Goal: Task Accomplishment & Management: Complete application form

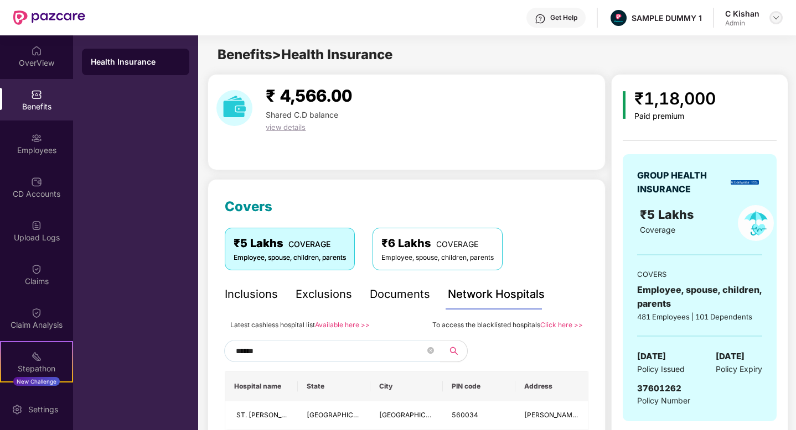
scroll to position [115, 0]
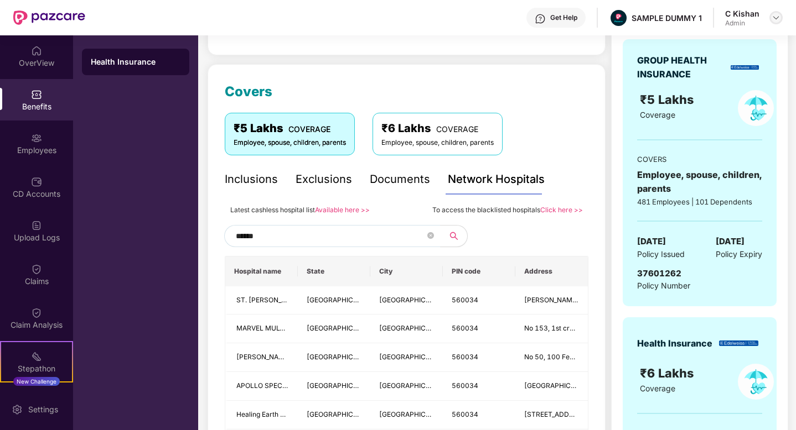
click at [773, 18] on img at bounding box center [775, 17] width 9 height 9
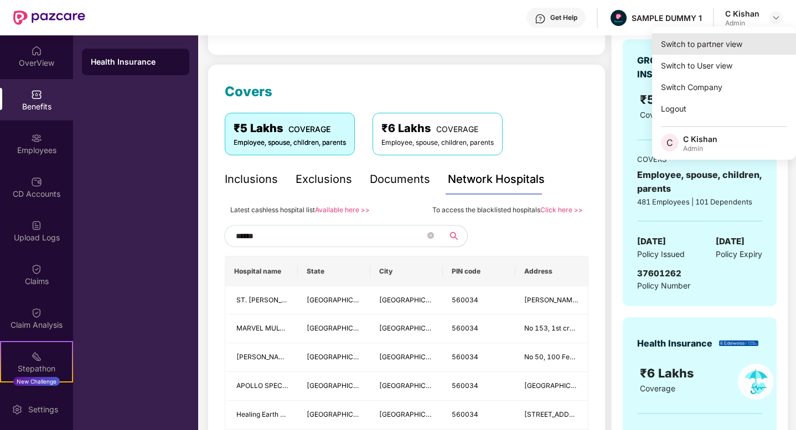
click at [684, 44] on div "Switch to partner view" at bounding box center [724, 44] width 144 height 22
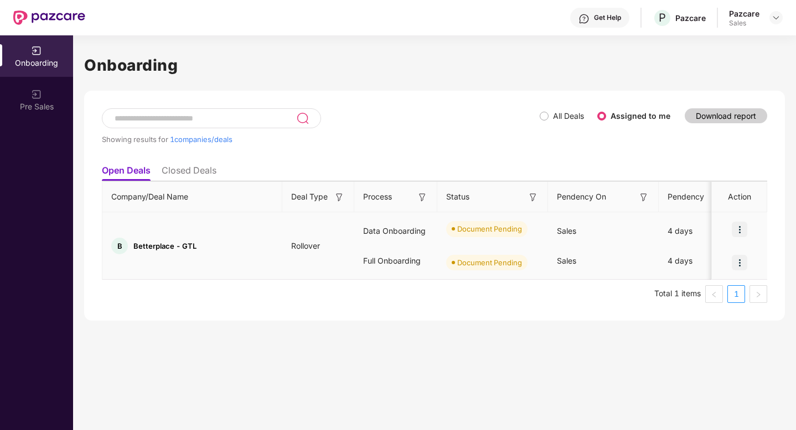
click at [741, 234] on img at bounding box center [738, 229] width 15 height 15
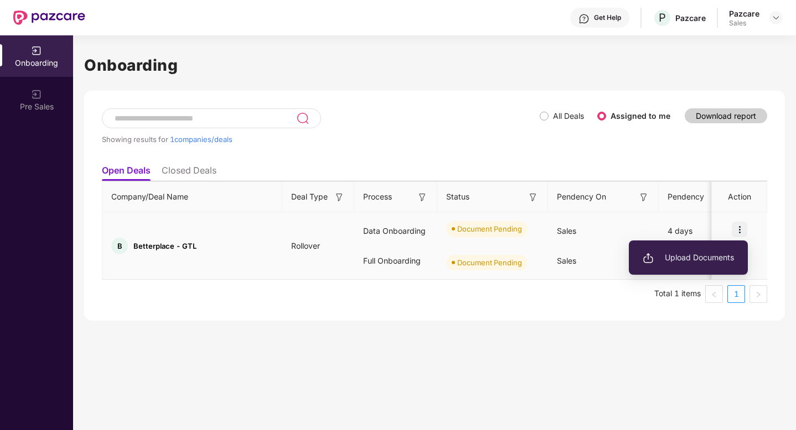
click at [660, 259] on span "Upload Documents" at bounding box center [687, 258] width 91 height 12
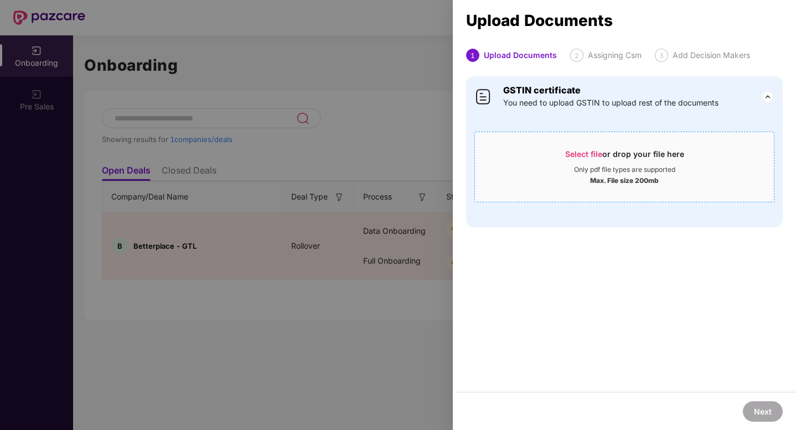
click at [581, 153] on span "Select file" at bounding box center [583, 153] width 37 height 9
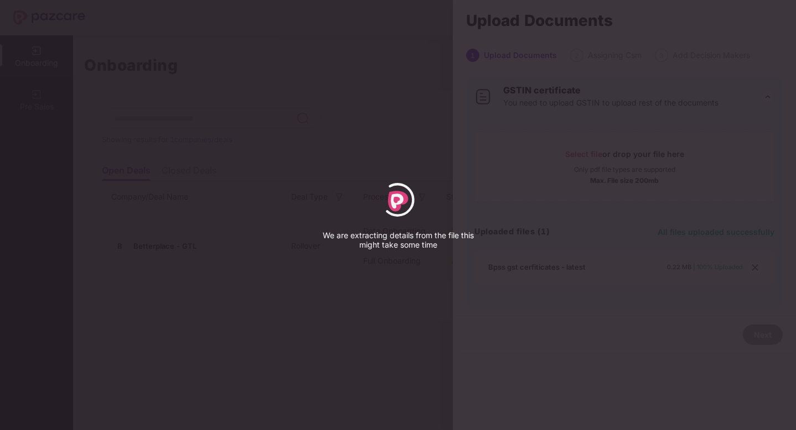
select select "*****"
select select "******"
select select "**********"
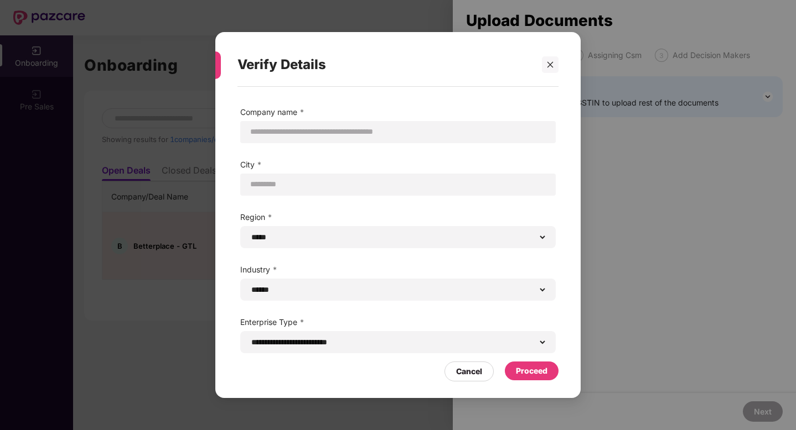
click at [529, 373] on div "Proceed" at bounding box center [532, 371] width 32 height 12
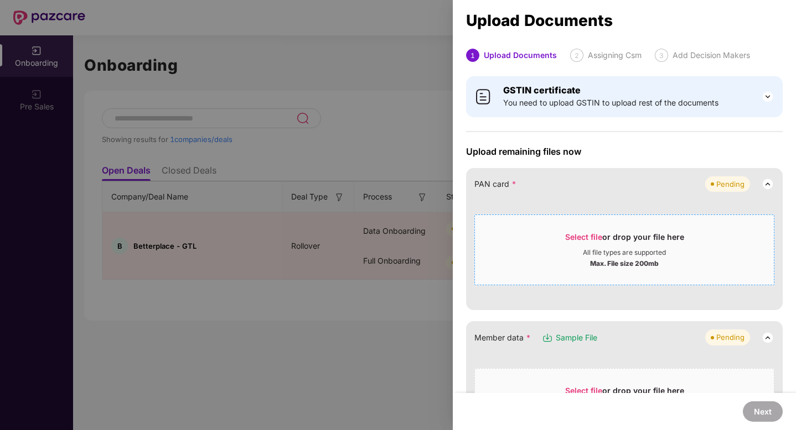
click at [574, 237] on span "Select file" at bounding box center [583, 236] width 37 height 9
click at [555, 241] on div "Select file or drop your file here" at bounding box center [624, 240] width 299 height 17
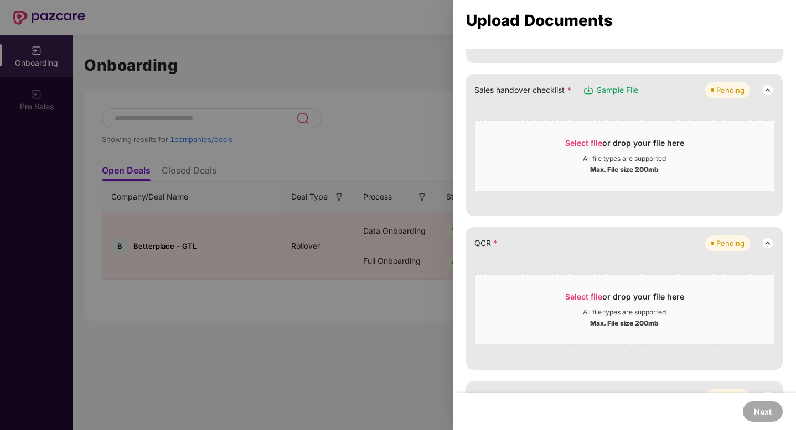
scroll to position [292, 0]
click at [589, 298] on span "Select file" at bounding box center [583, 296] width 37 height 9
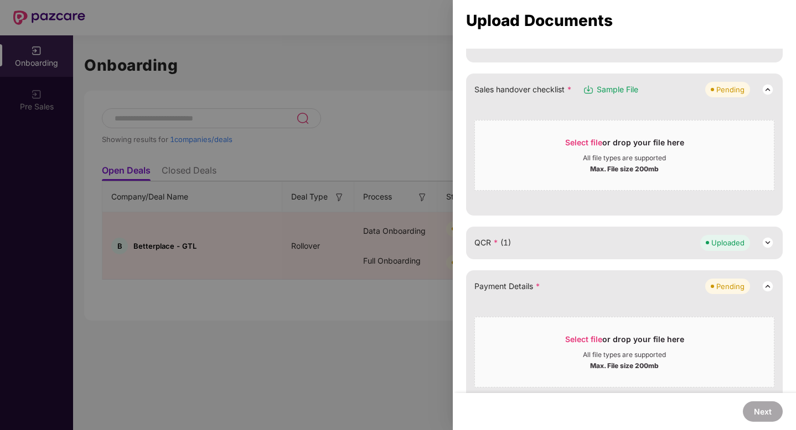
scroll to position [251, 0]
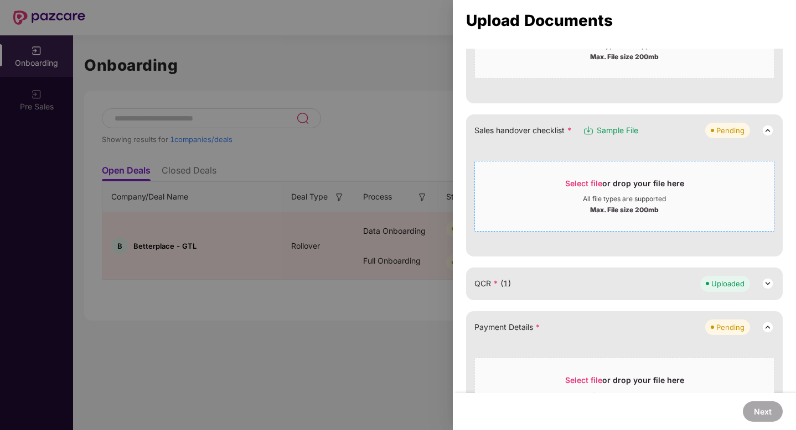
click at [580, 181] on span "Select file" at bounding box center [583, 183] width 37 height 9
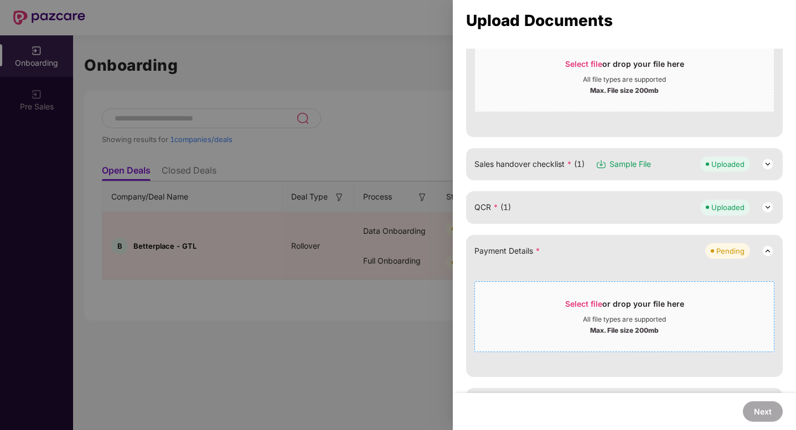
scroll to position [318, 0]
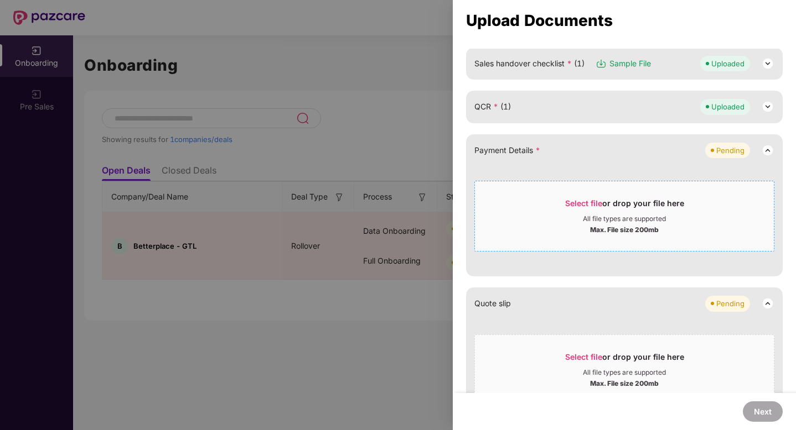
click at [514, 207] on div "Select file or drop your file here" at bounding box center [624, 206] width 299 height 17
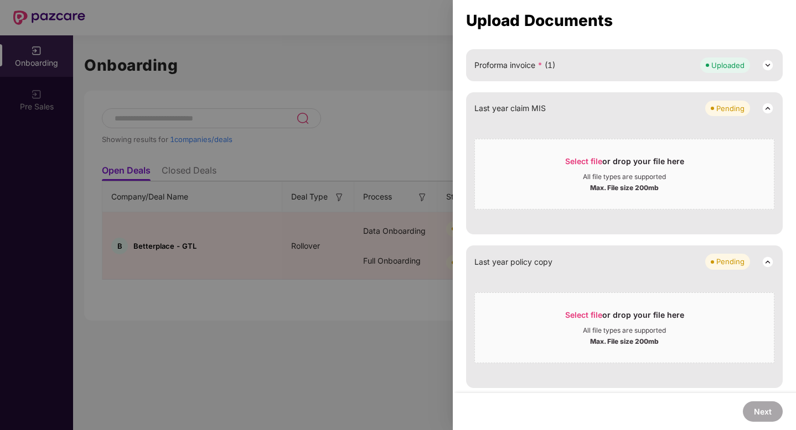
scroll to position [600, 0]
click at [468, 274] on div "Last year policy copy Pending Select file or drop your file here All file types…" at bounding box center [624, 316] width 316 height 142
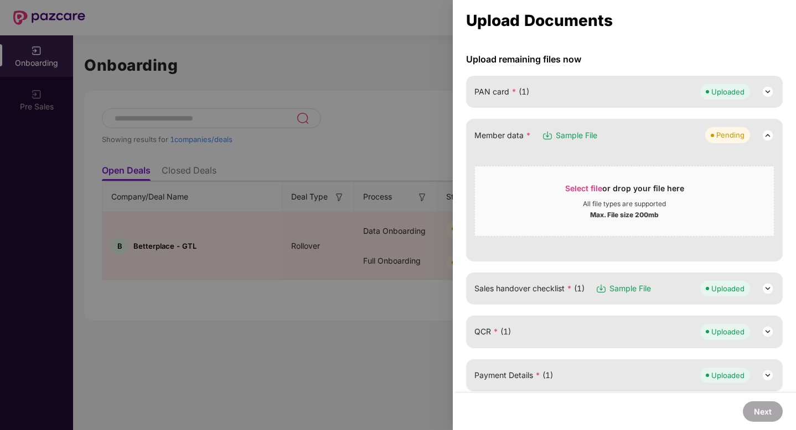
scroll to position [91, 0]
click at [566, 185] on span "Select file" at bounding box center [583, 189] width 37 height 9
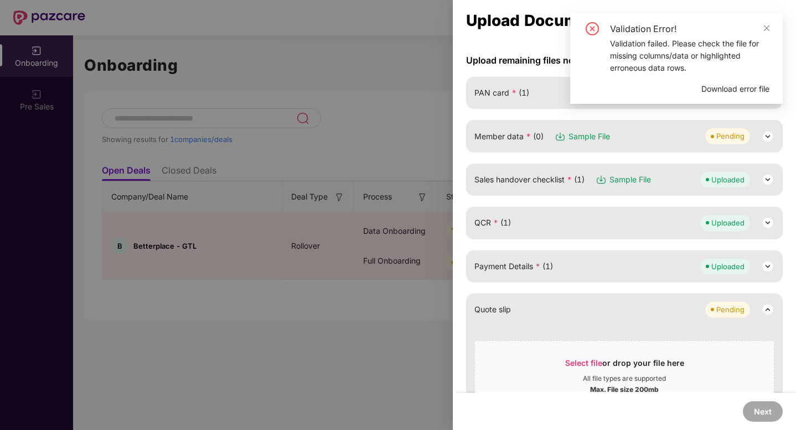
click at [715, 90] on span "Download error file" at bounding box center [735, 89] width 68 height 12
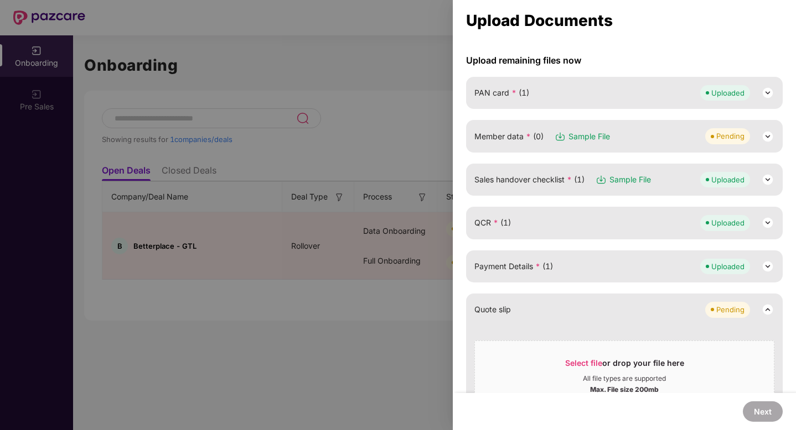
click at [619, 132] on div "Member data * (0) Sample File Pending" at bounding box center [624, 135] width 300 height 15
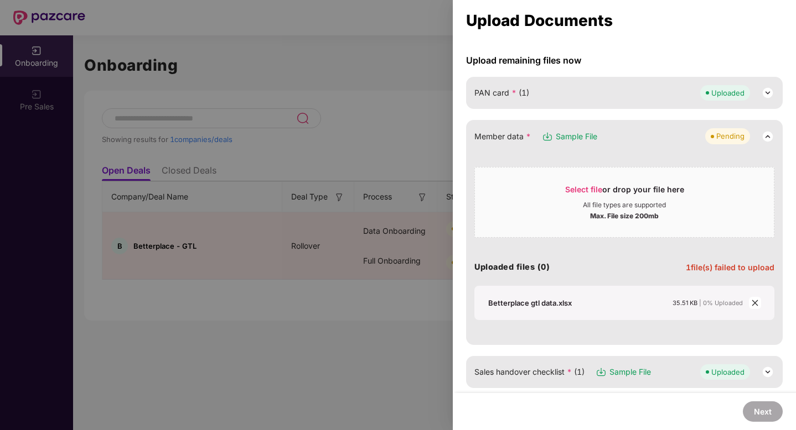
click at [753, 299] on icon "close" at bounding box center [755, 303] width 8 height 8
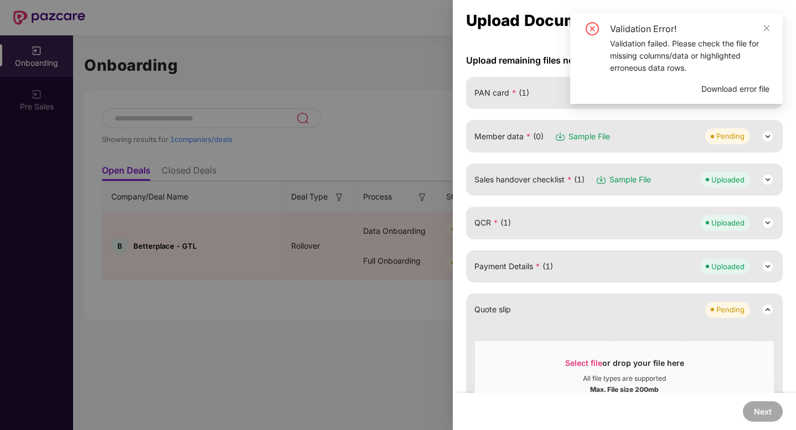
click at [720, 91] on span "Download error file" at bounding box center [735, 89] width 68 height 12
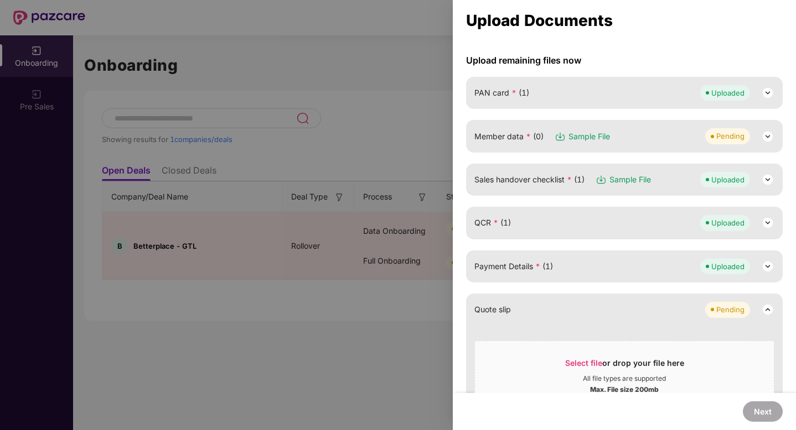
click at [633, 129] on div "Member data * (0) Sample File Pending" at bounding box center [624, 135] width 300 height 15
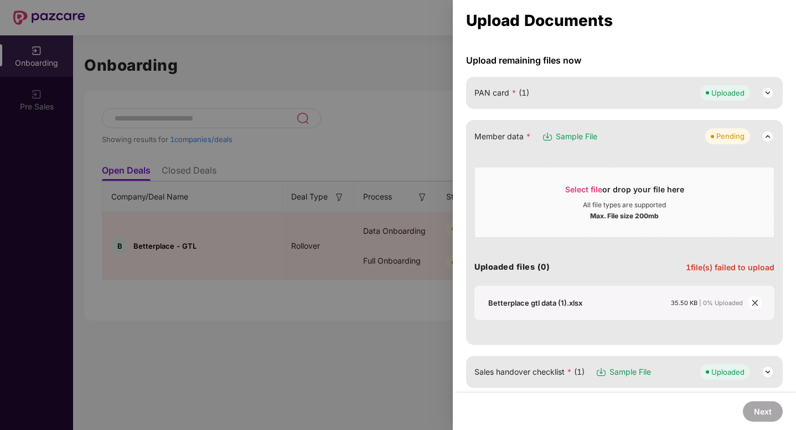
click at [752, 304] on icon "close" at bounding box center [755, 303] width 8 height 8
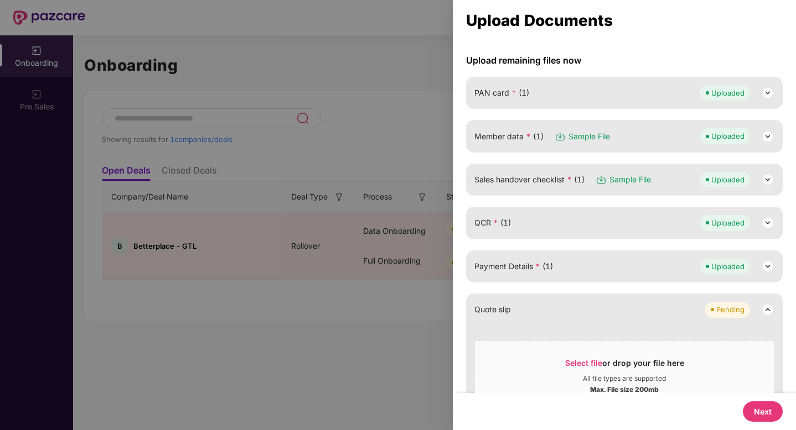
click at [770, 406] on button "Next" at bounding box center [762, 412] width 40 height 20
select select "**********"
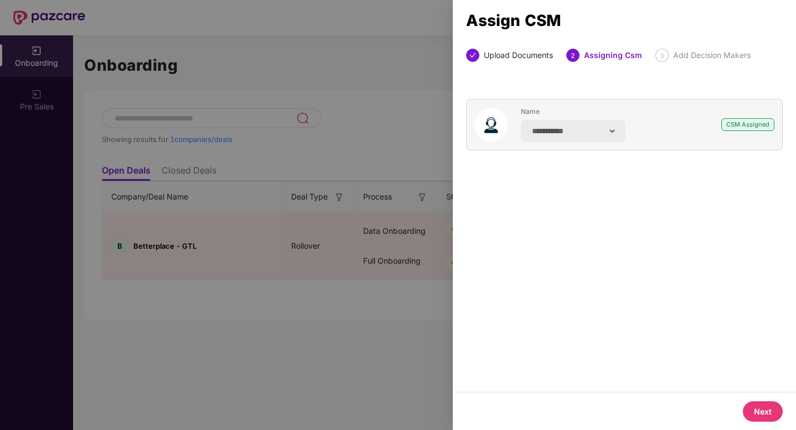
scroll to position [0, 0]
click at [763, 412] on button "Next" at bounding box center [762, 412] width 40 height 20
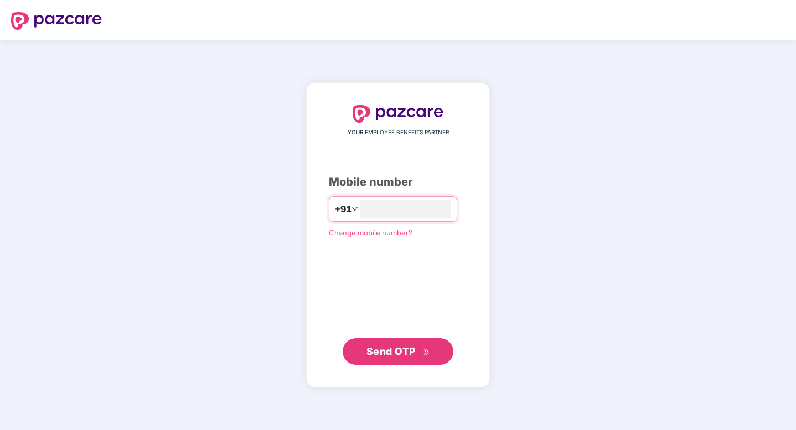
type input "**********"
click at [408, 350] on span "Send OTP" at bounding box center [390, 351] width 49 height 12
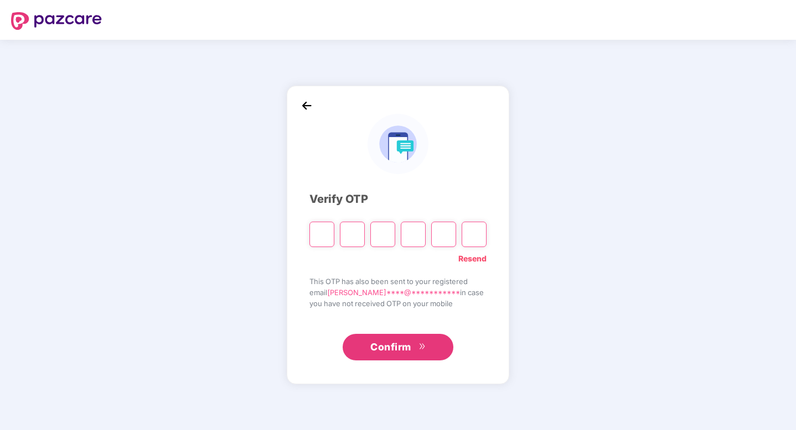
type input "*"
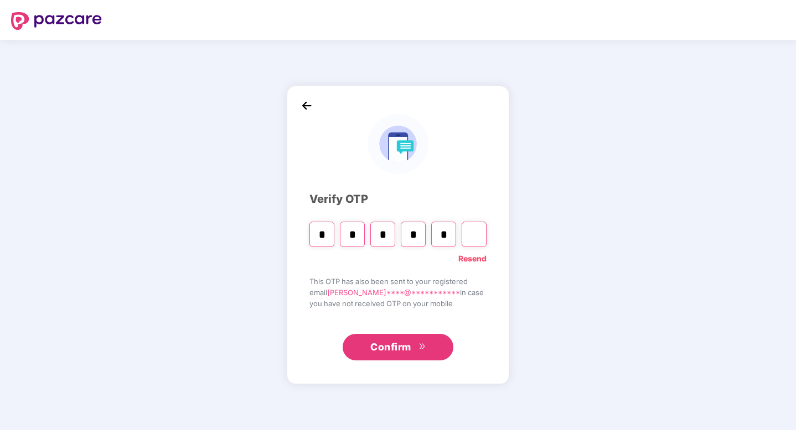
type input "*"
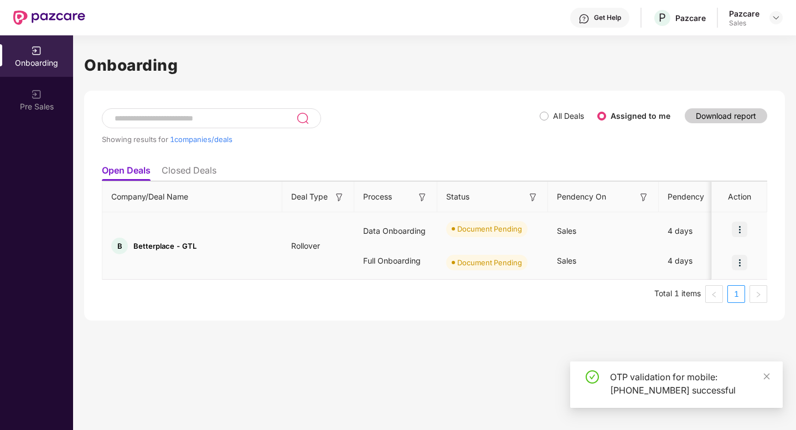
click at [741, 224] on img at bounding box center [738, 229] width 15 height 15
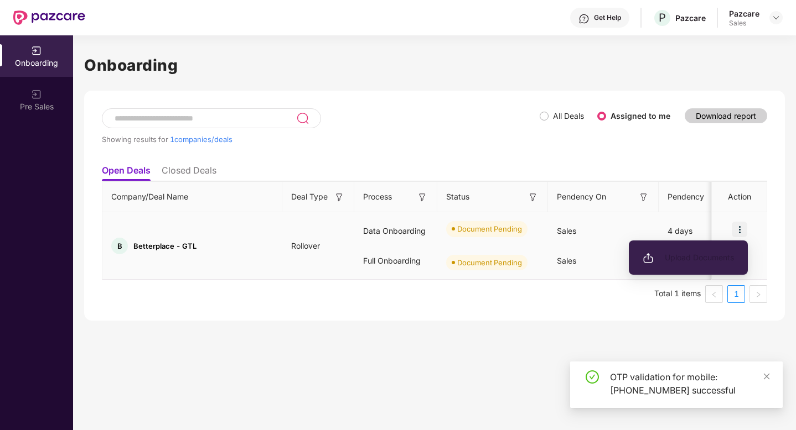
click at [698, 249] on li "Upload Documents" at bounding box center [687, 257] width 119 height 23
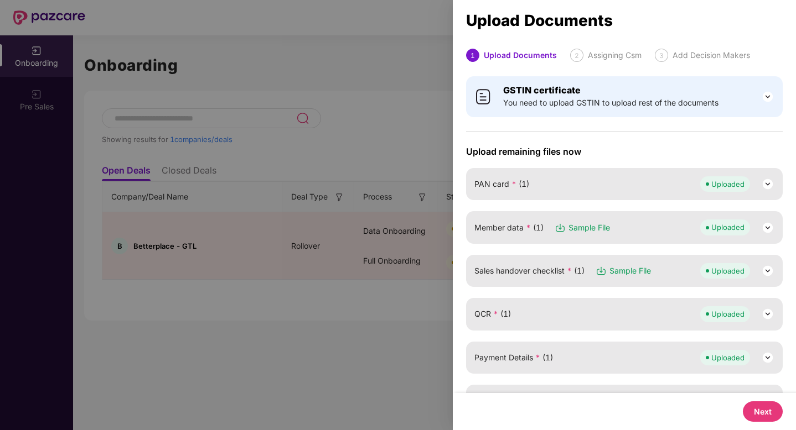
scroll to position [490, 0]
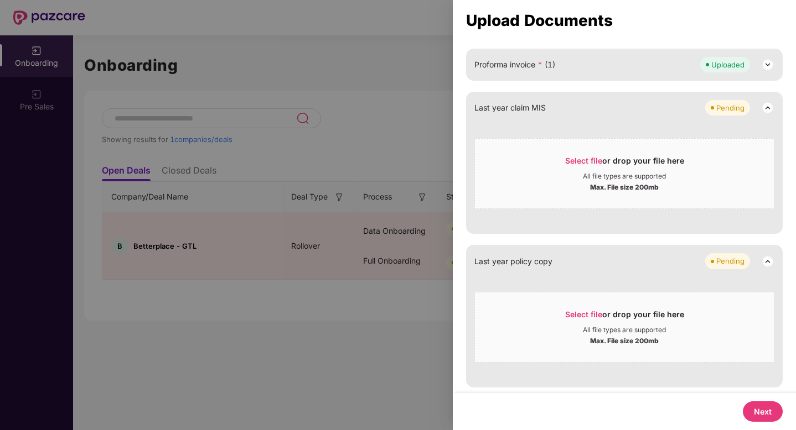
click at [755, 410] on button "Next" at bounding box center [762, 412] width 40 height 20
select select "**********"
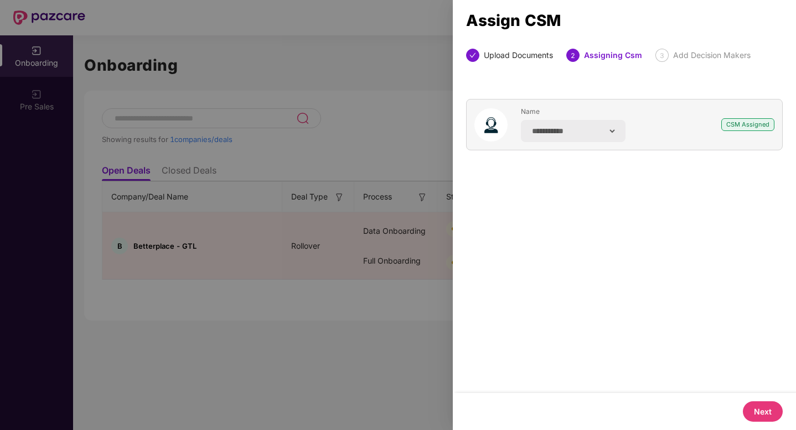
scroll to position [0, 0]
click at [762, 407] on button "Next" at bounding box center [762, 412] width 40 height 20
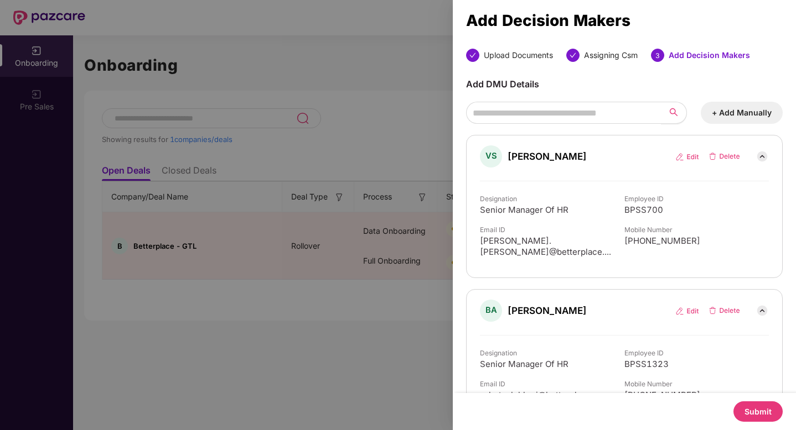
scroll to position [167, 0]
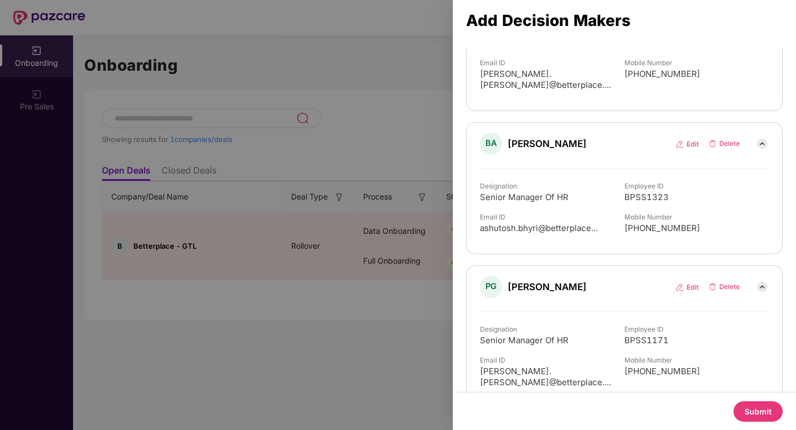
click at [764, 417] on button "Submit" at bounding box center [757, 412] width 49 height 20
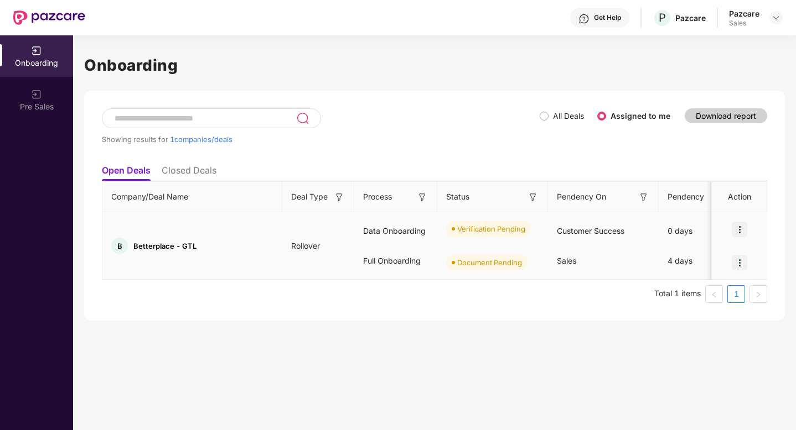
click at [735, 261] on img at bounding box center [738, 262] width 15 height 15
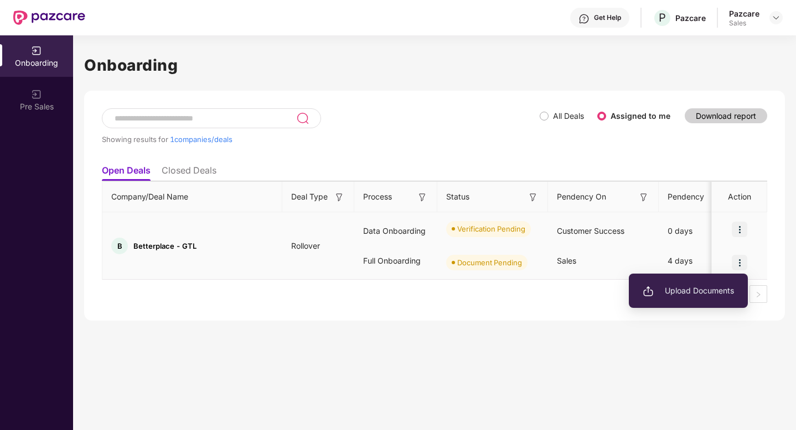
click at [666, 297] on span "Upload Documents" at bounding box center [687, 291] width 91 height 12
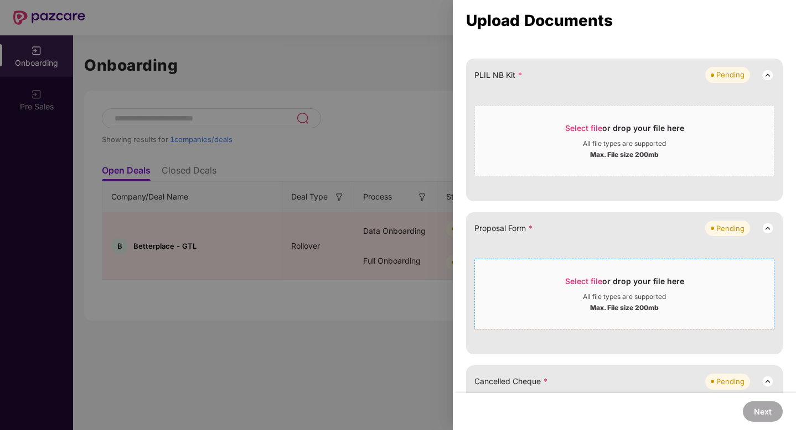
scroll to position [51, 0]
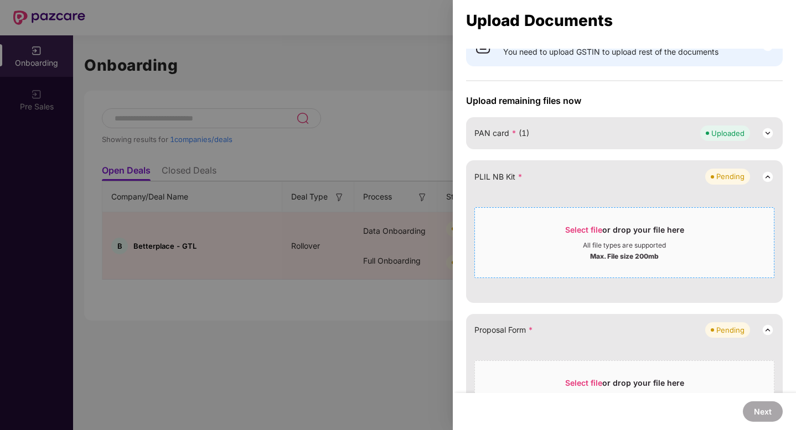
click at [572, 228] on span "Select file" at bounding box center [583, 229] width 37 height 9
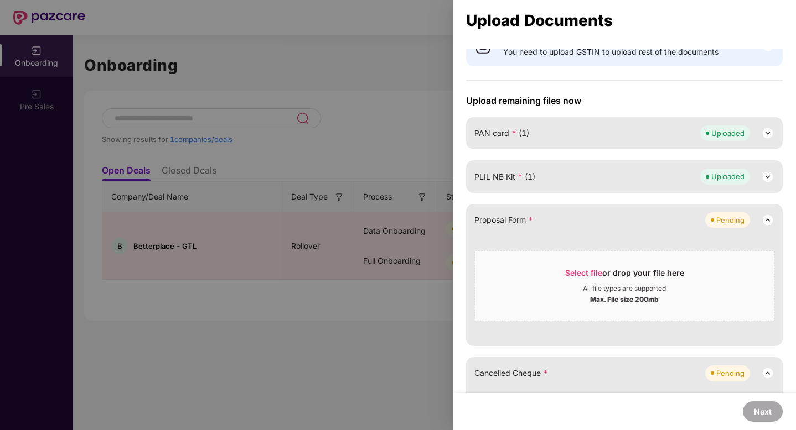
scroll to position [235, 0]
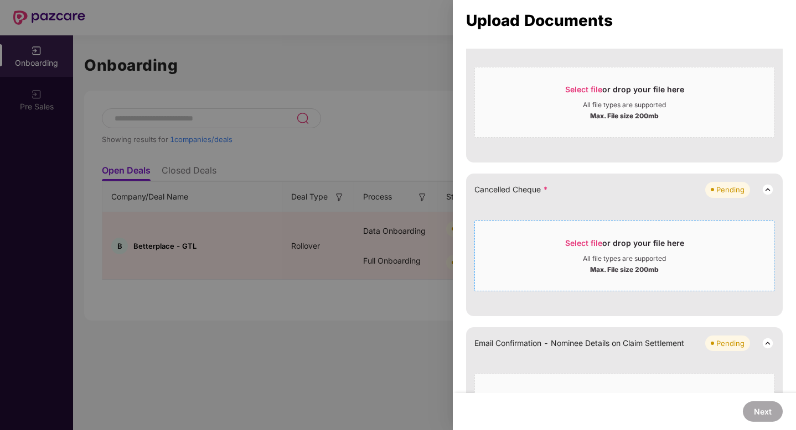
click at [568, 241] on span "Select file" at bounding box center [583, 242] width 37 height 9
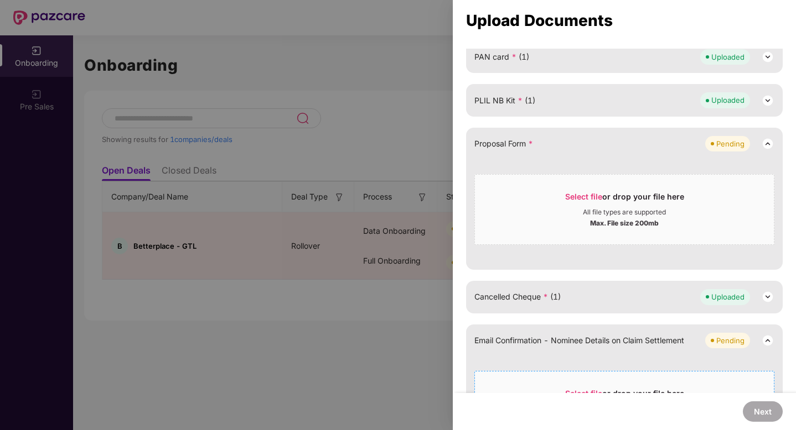
scroll to position [125, 0]
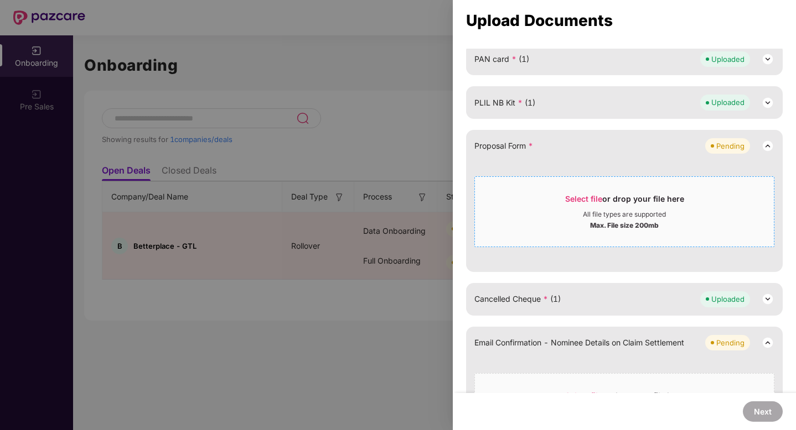
click at [566, 194] on span "Select file" at bounding box center [583, 198] width 37 height 9
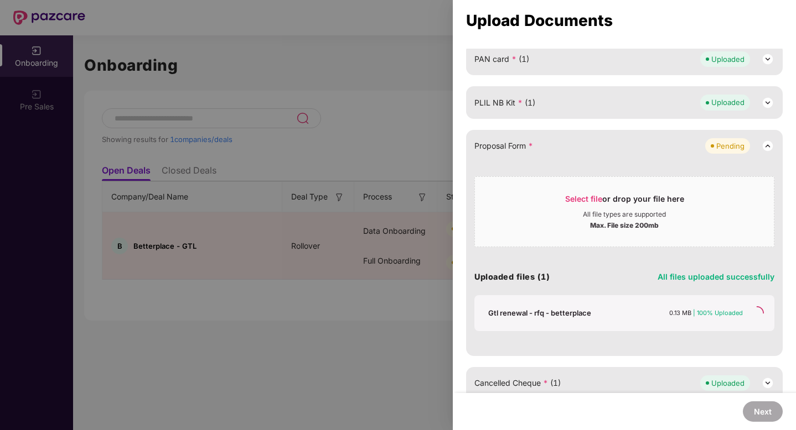
scroll to position [96, 0]
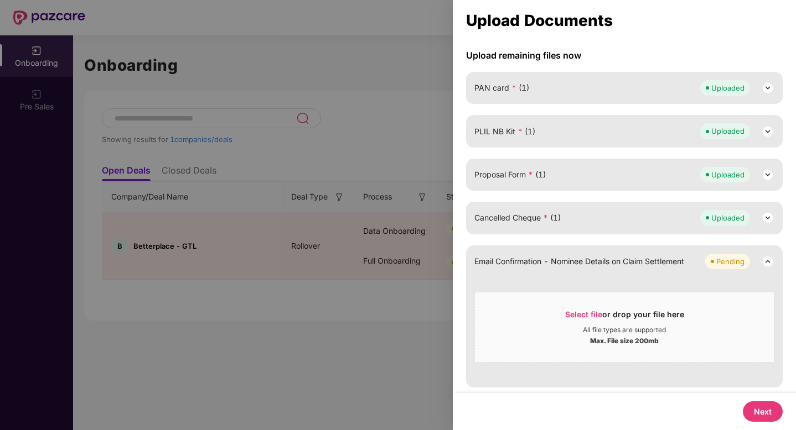
click at [765, 409] on button "Next" at bounding box center [762, 412] width 40 height 20
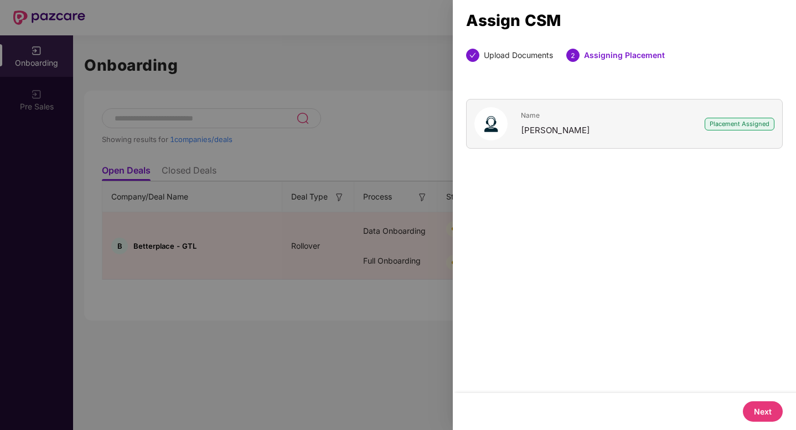
scroll to position [0, 0]
click at [770, 412] on button "Next" at bounding box center [762, 412] width 40 height 20
